Goal: Task Accomplishment & Management: Manage account settings

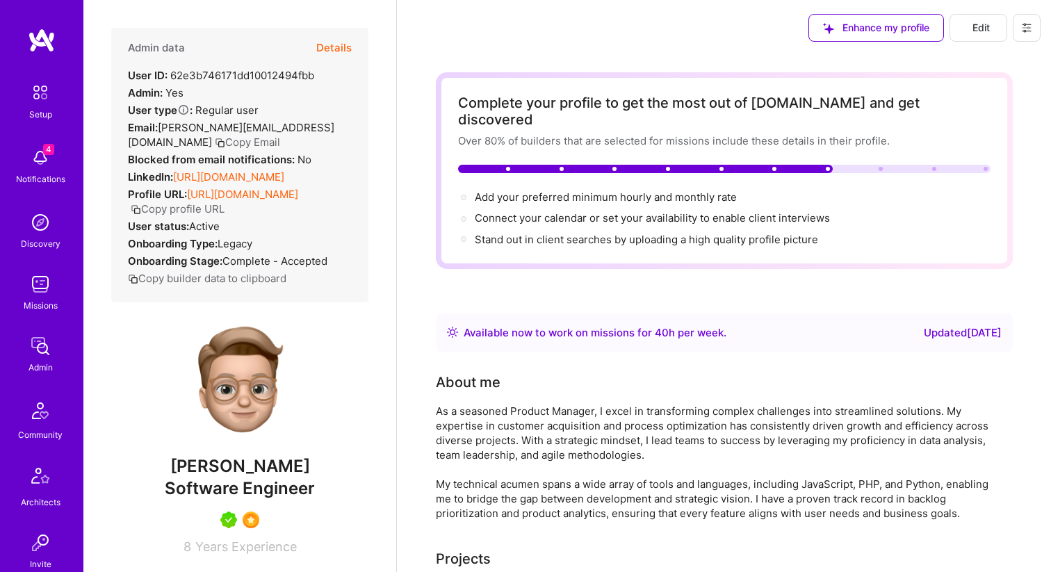
scroll to position [429, 0]
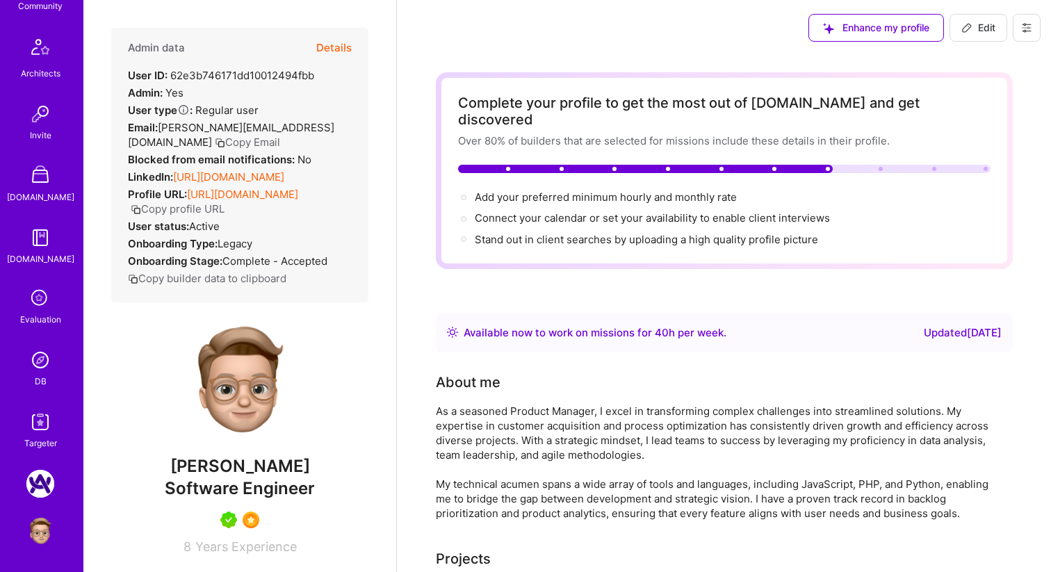
click at [44, 354] on img at bounding box center [40, 360] width 28 height 28
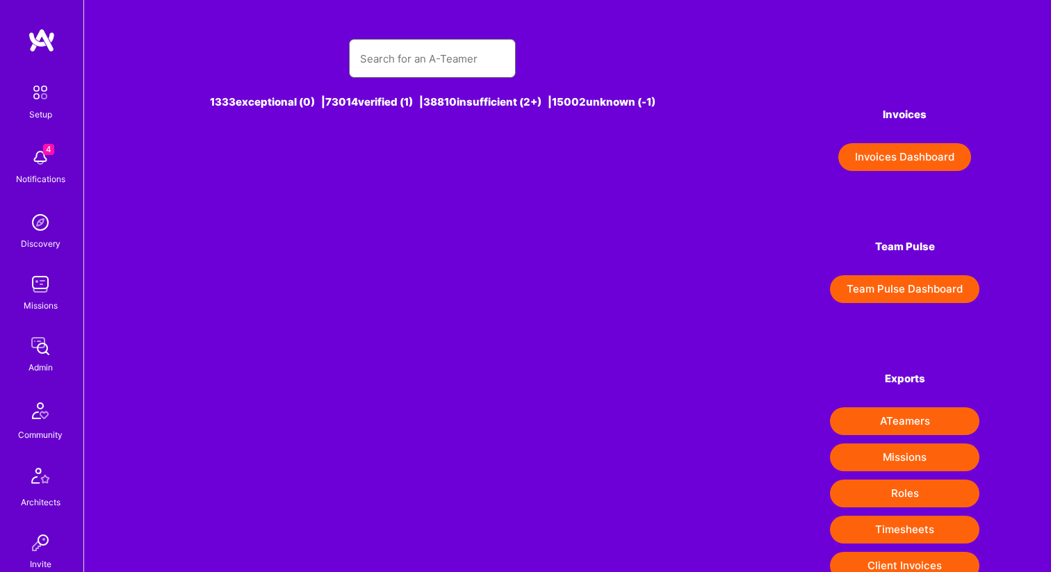
click at [439, 65] on input "text" at bounding box center [432, 58] width 145 height 35
type input "e"
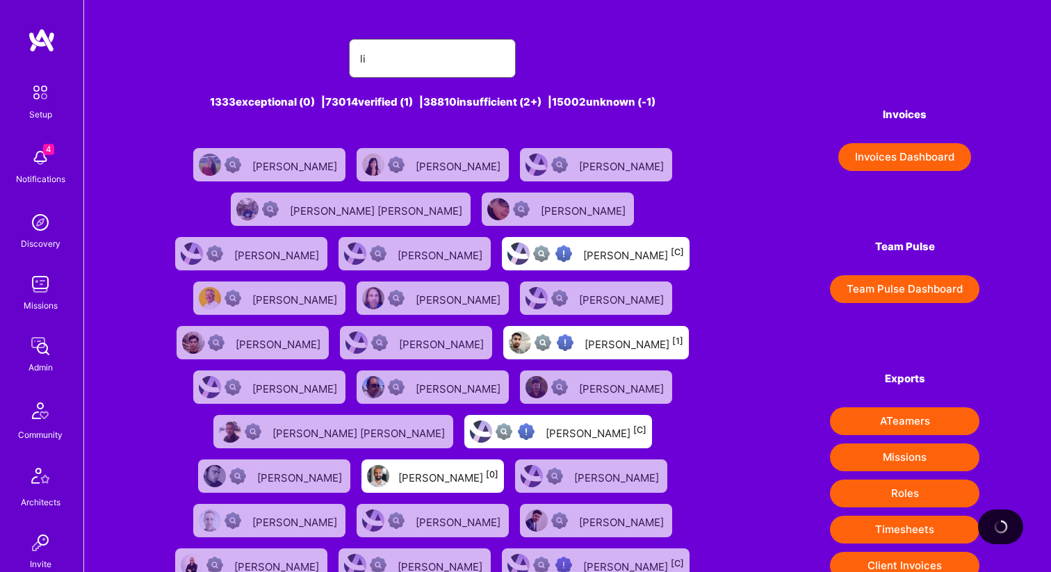
type input "lio"
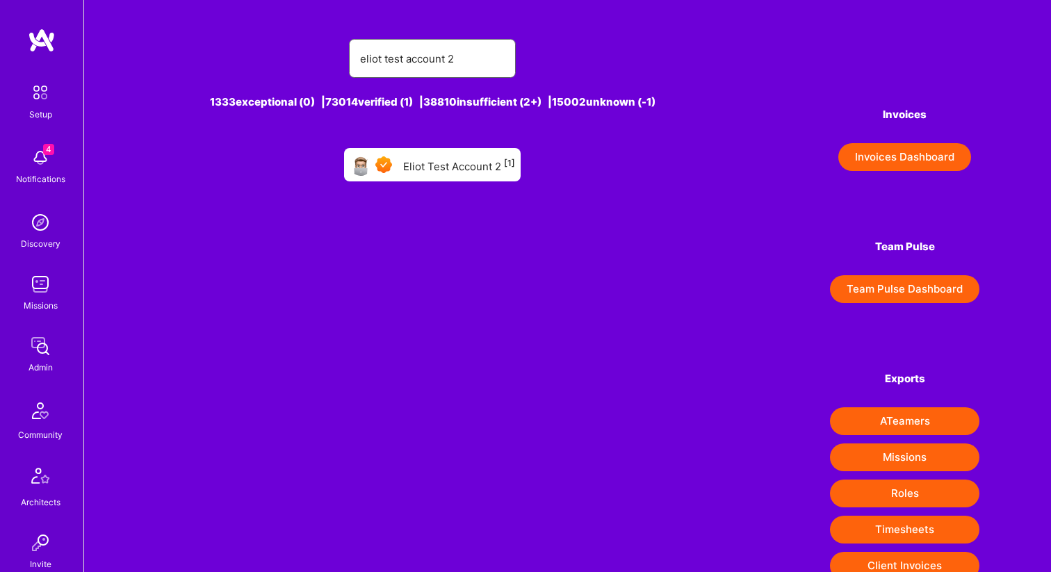
type input "eliot test account 2"
click at [468, 164] on div "Eliot Test Account 2 [1]" at bounding box center [459, 165] width 112 height 18
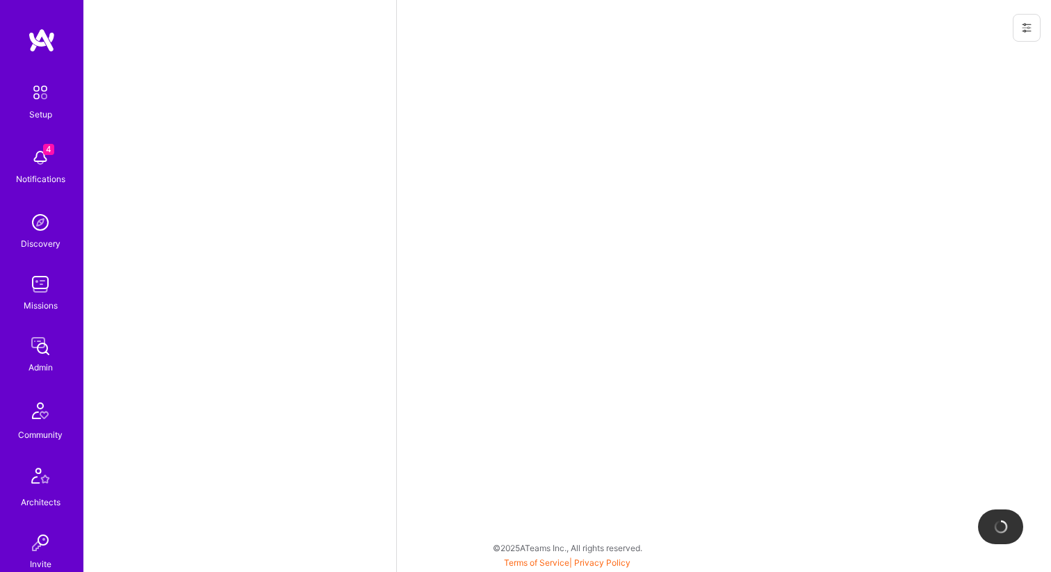
click at [1029, 24] on icon at bounding box center [1026, 27] width 11 height 11
click at [990, 63] on button "Change User AB flags" at bounding box center [976, 59] width 129 height 35
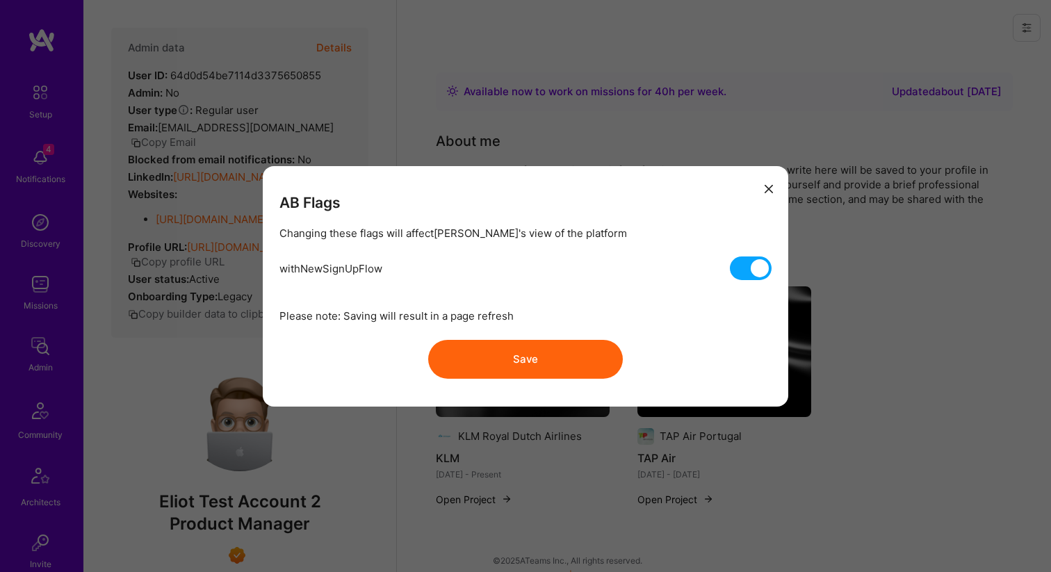
click at [762, 185] on button "modal" at bounding box center [768, 188] width 17 height 23
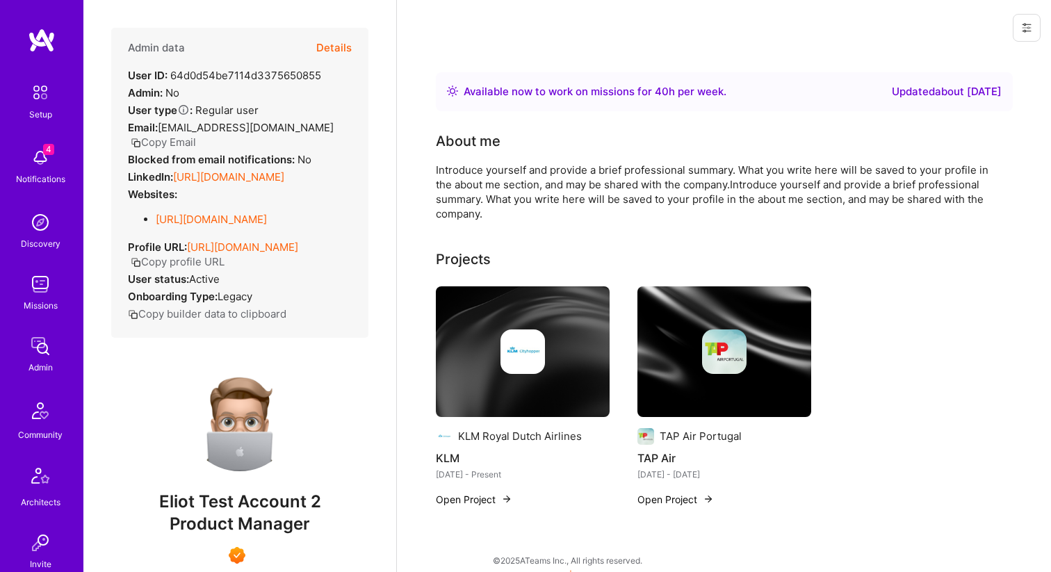
click at [1021, 35] on button at bounding box center [1027, 28] width 28 height 28
click at [981, 62] on button "Login as [PERSON_NAME]" at bounding box center [967, 59] width 147 height 35
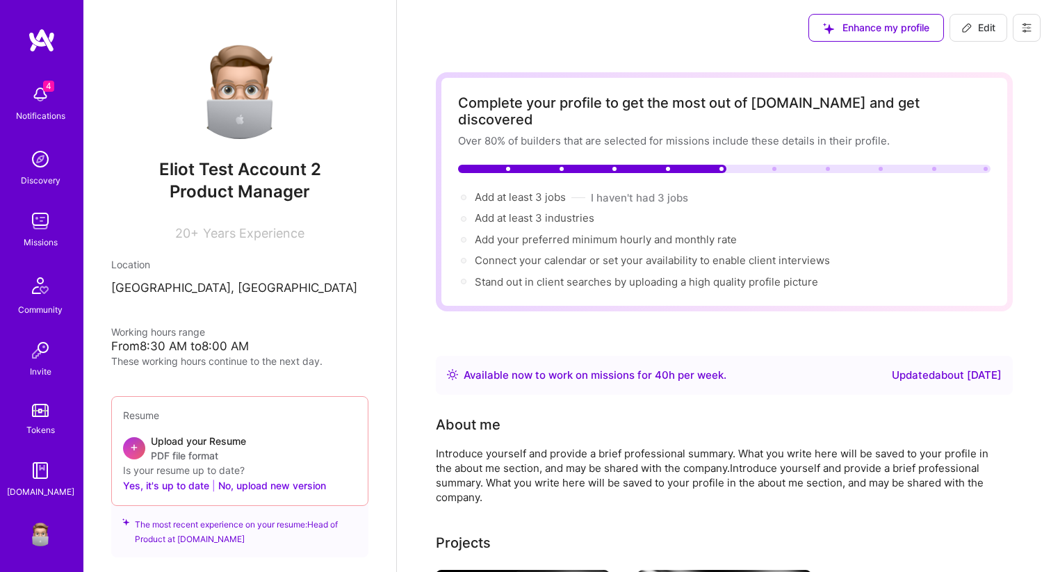
click at [1032, 24] on button at bounding box center [1027, 28] width 28 height 28
